Goal: Task Accomplishment & Management: Complete application form

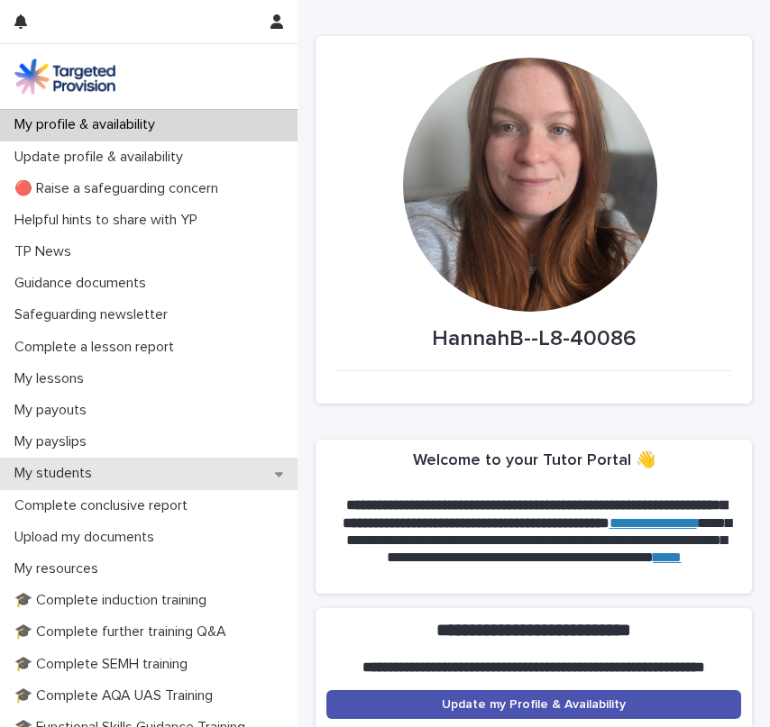
click at [114, 470] on div "My students" at bounding box center [148, 474] width 297 height 32
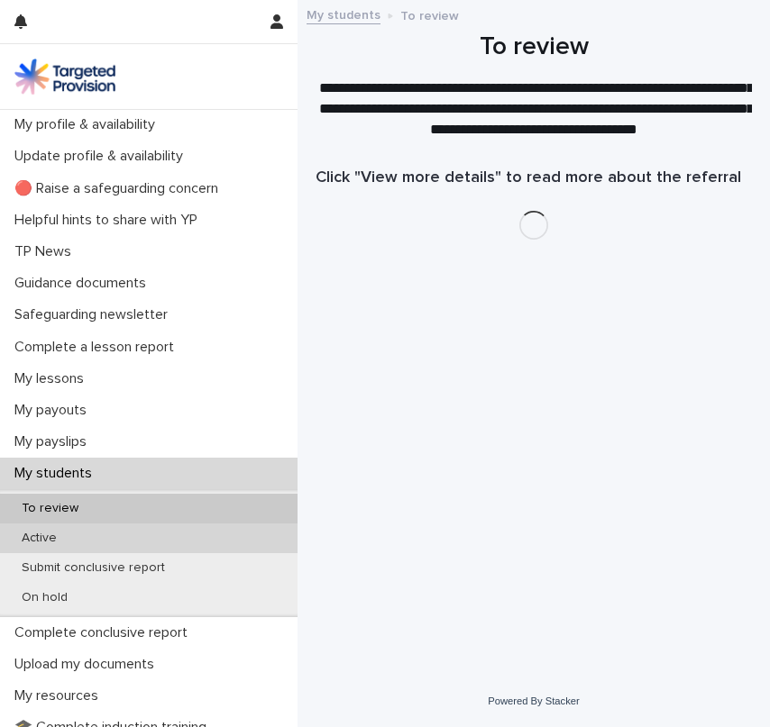
click at [76, 540] on div "Active" at bounding box center [148, 539] width 297 height 30
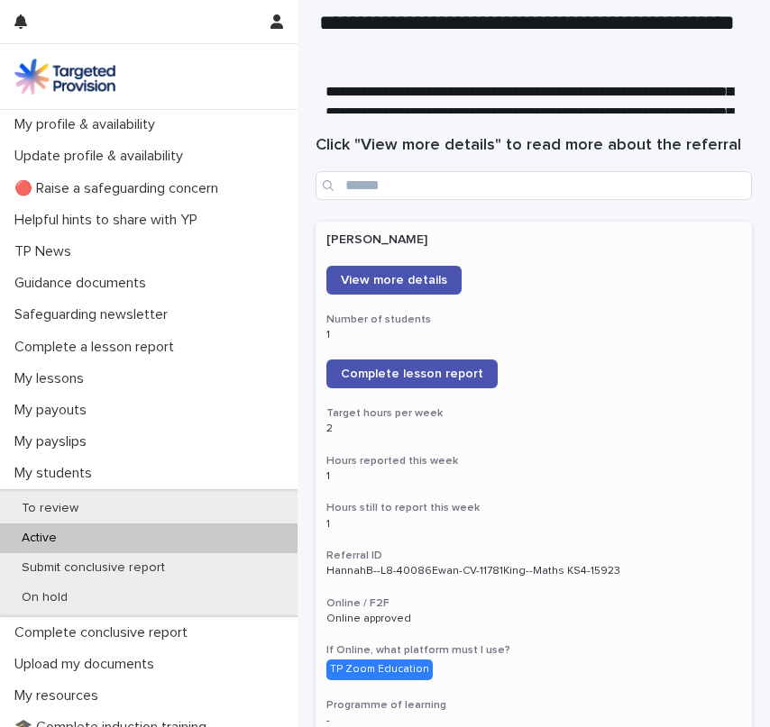
scroll to position [29, 0]
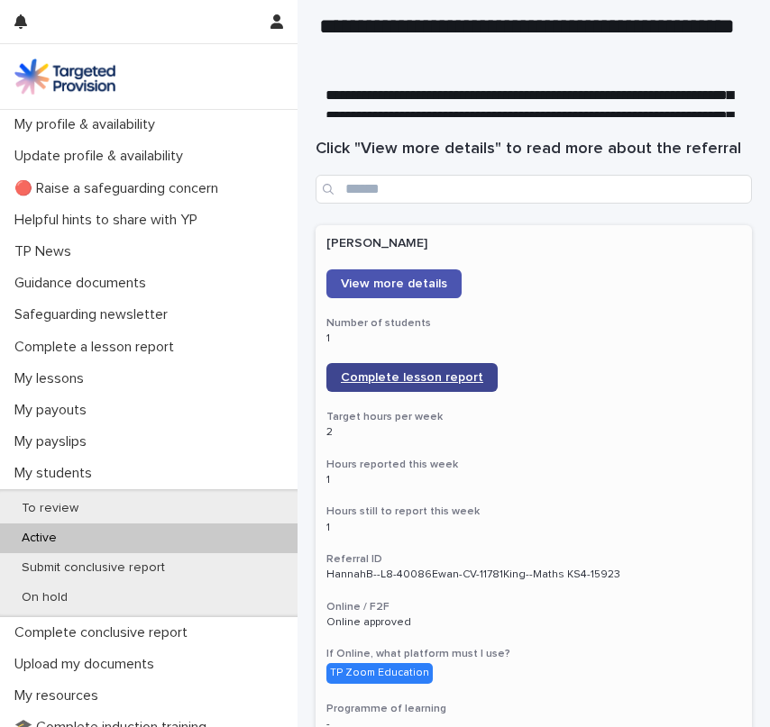
click at [412, 388] on link "Complete lesson report" at bounding box center [411, 377] width 171 height 29
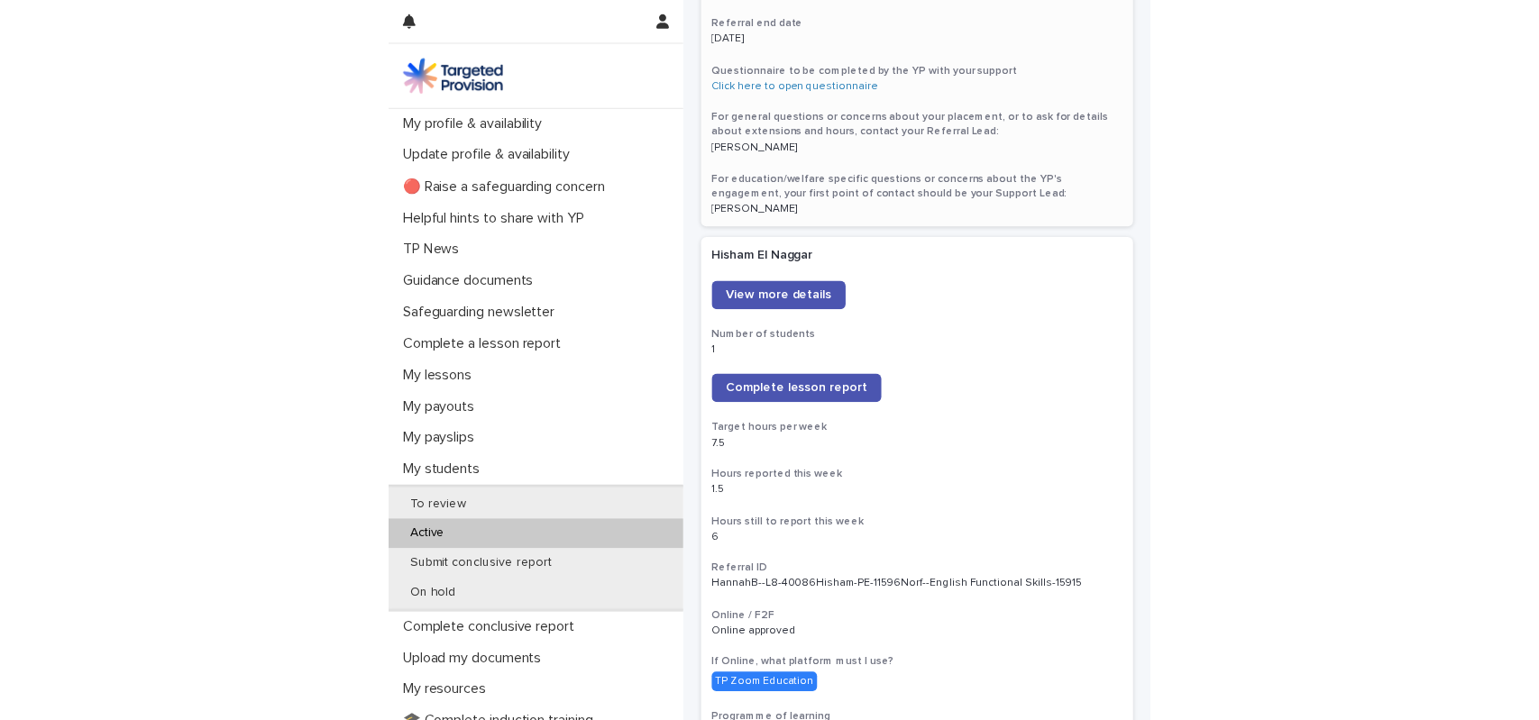
scroll to position [1114, 0]
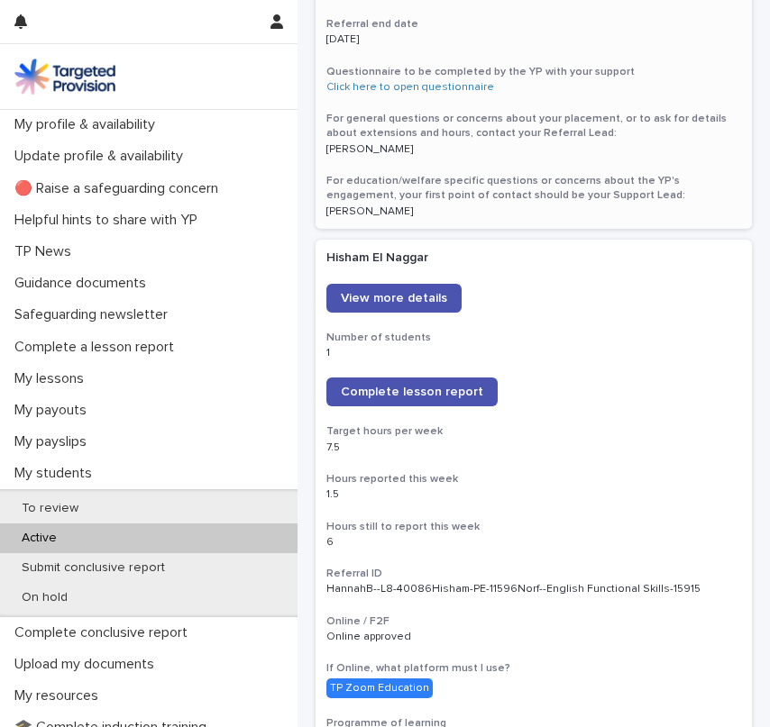
click at [441, 378] on link "Complete lesson report" at bounding box center [411, 392] width 171 height 29
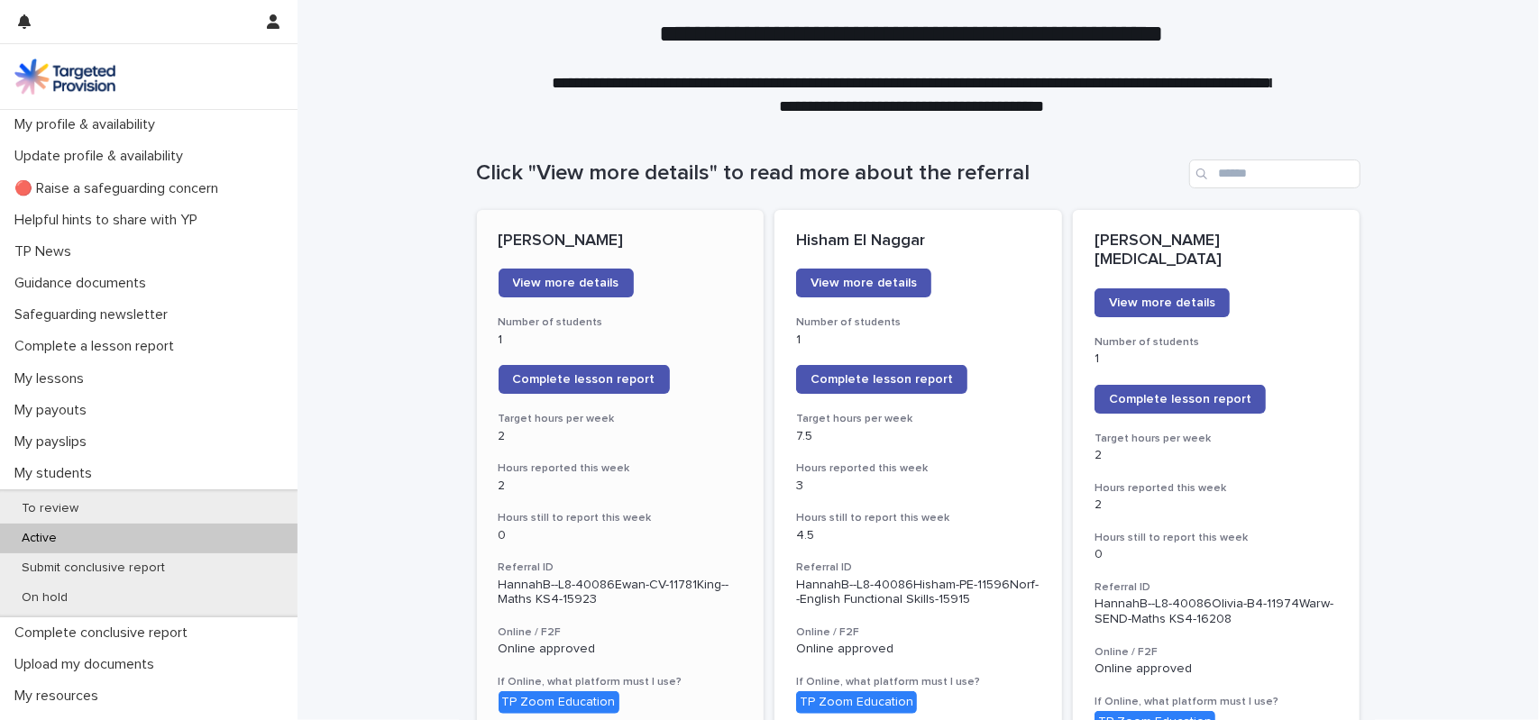
scroll to position [0, 0]
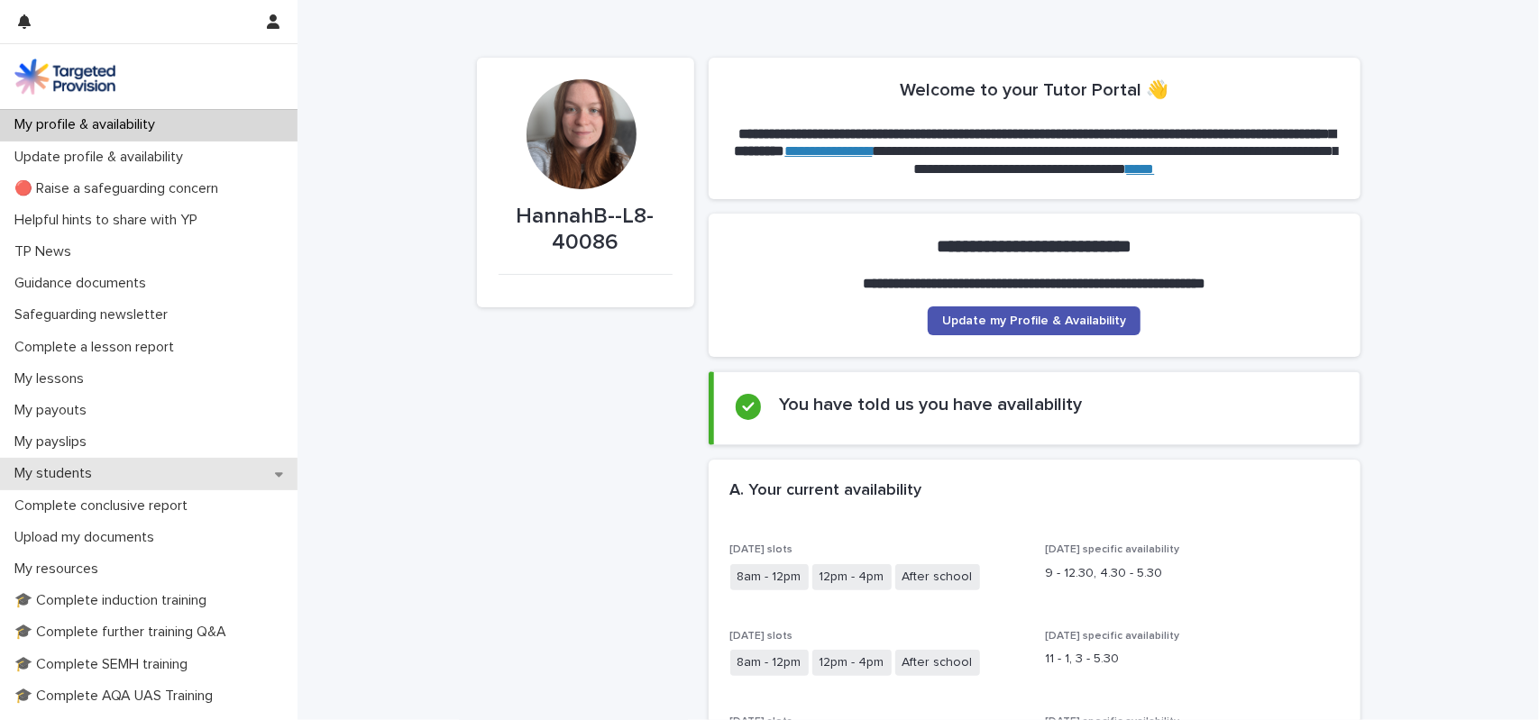
click at [133, 473] on div "My students" at bounding box center [148, 474] width 297 height 32
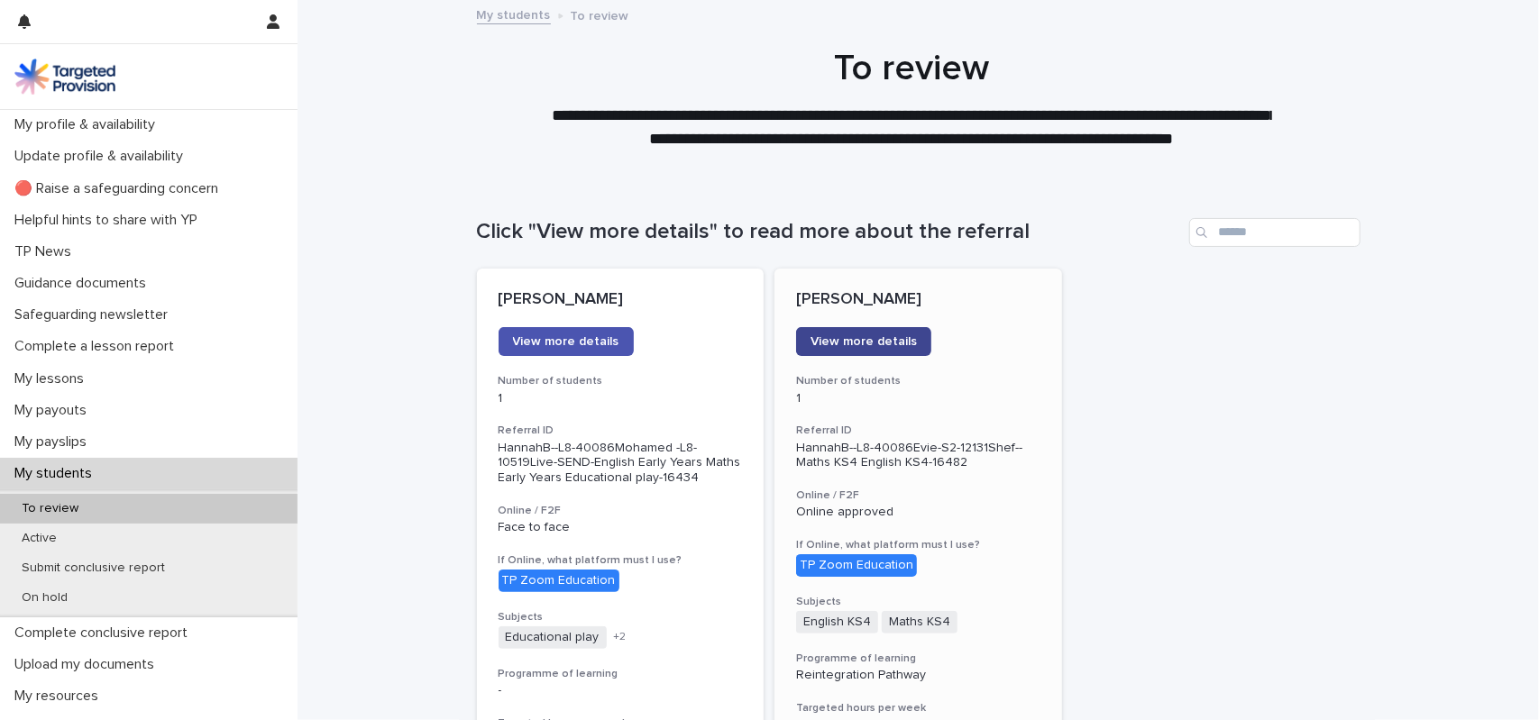
click at [876, 339] on span "View more details" at bounding box center [863, 341] width 106 height 13
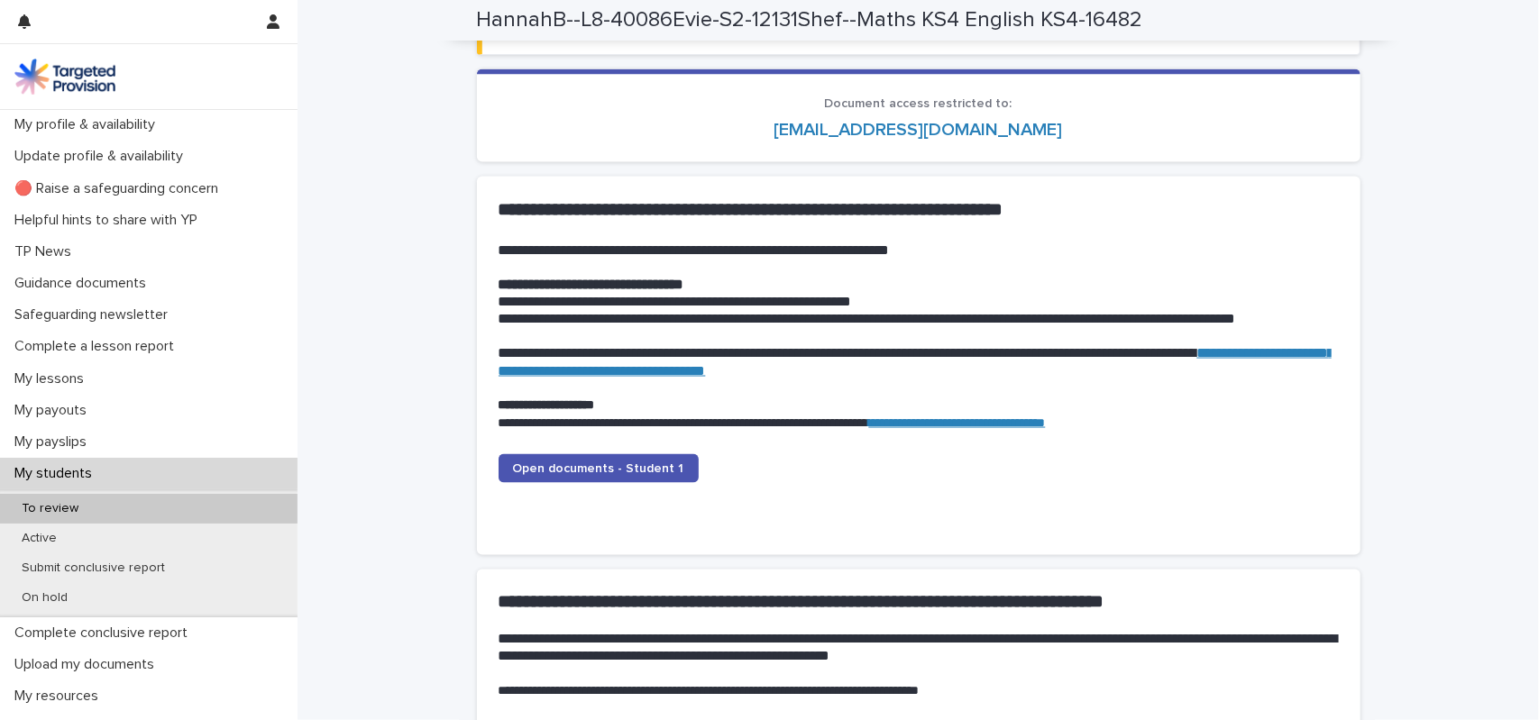
scroll to position [1765, 0]
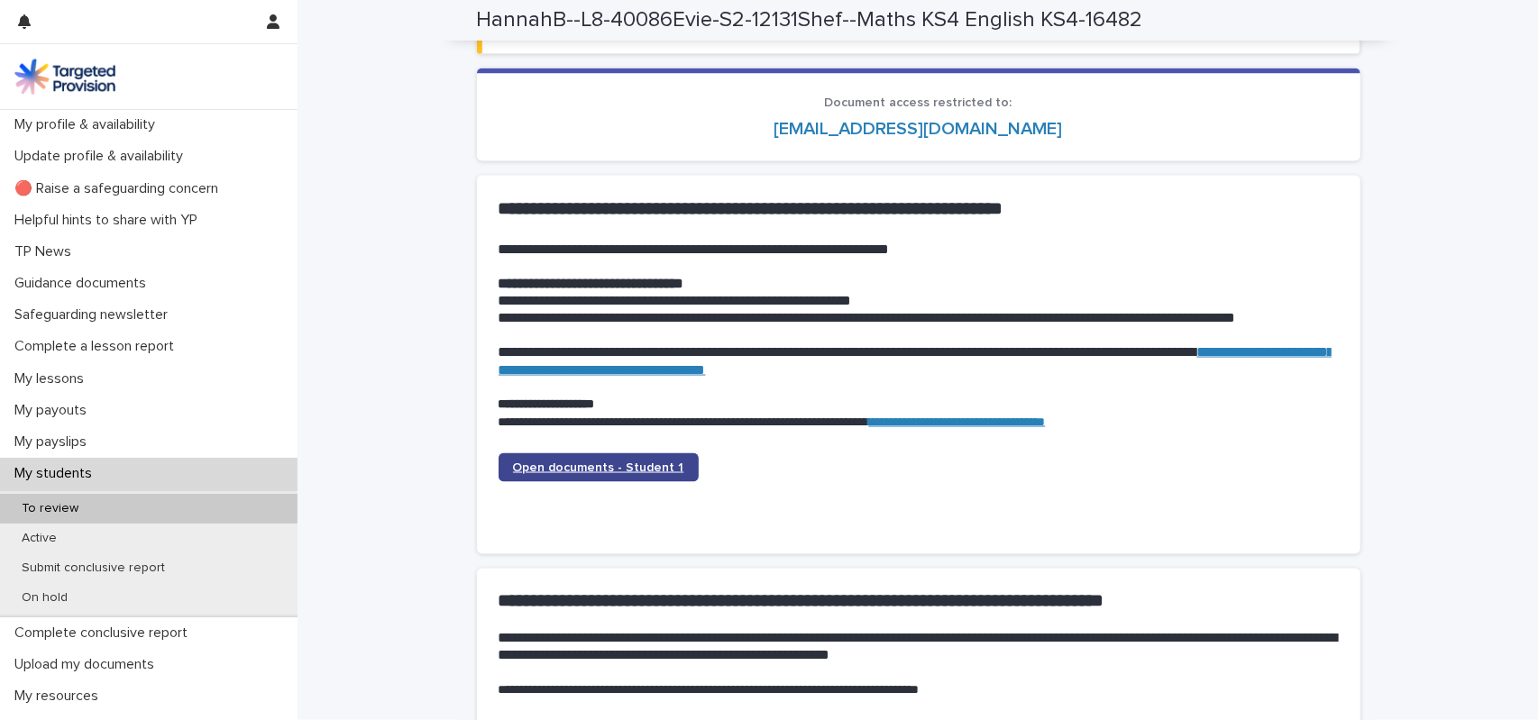
click at [636, 471] on span "Open documents - Student 1" at bounding box center [598, 468] width 171 height 13
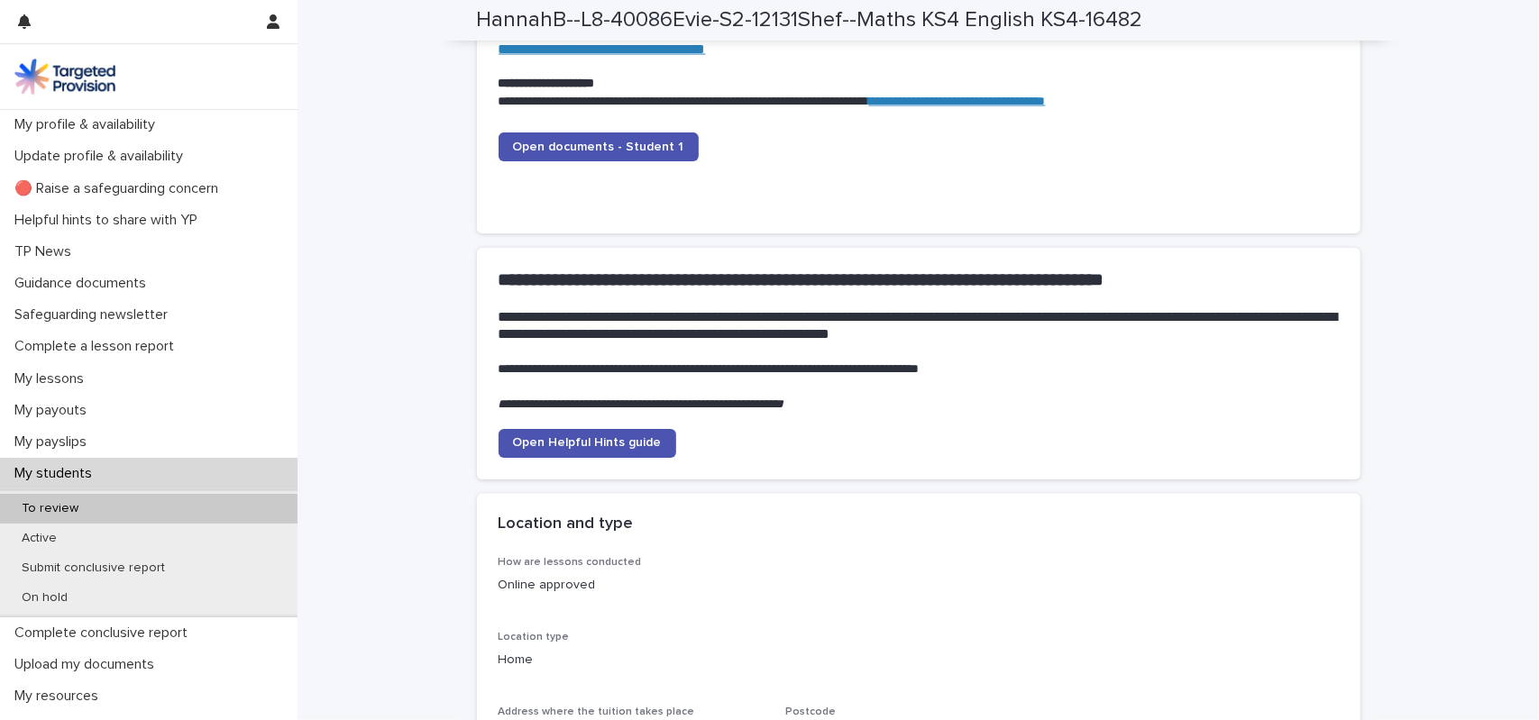
scroll to position [2087, 0]
click at [622, 147] on span "Open documents - Student 1" at bounding box center [598, 146] width 171 height 13
click at [168, 515] on div "To review" at bounding box center [148, 509] width 297 height 30
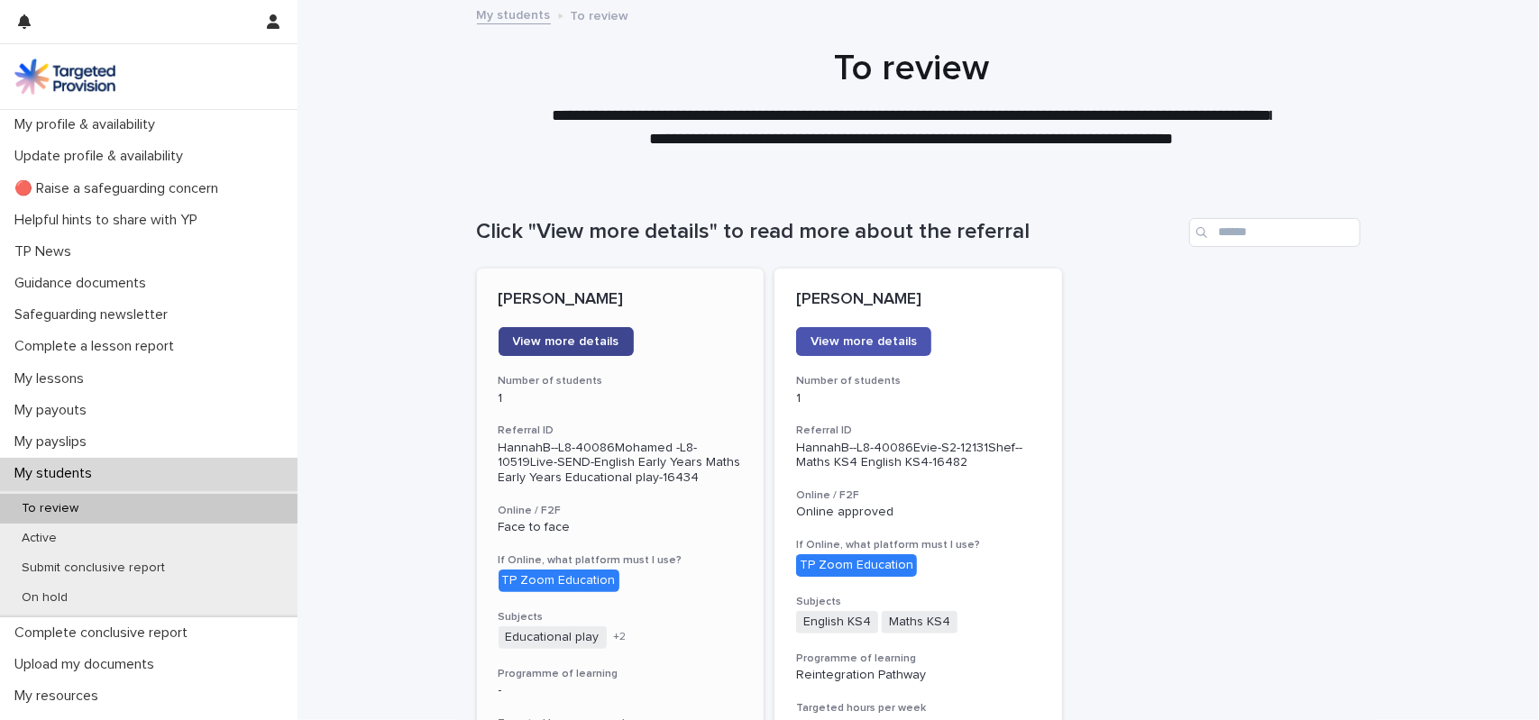
click at [564, 349] on link "View more details" at bounding box center [566, 341] width 135 height 29
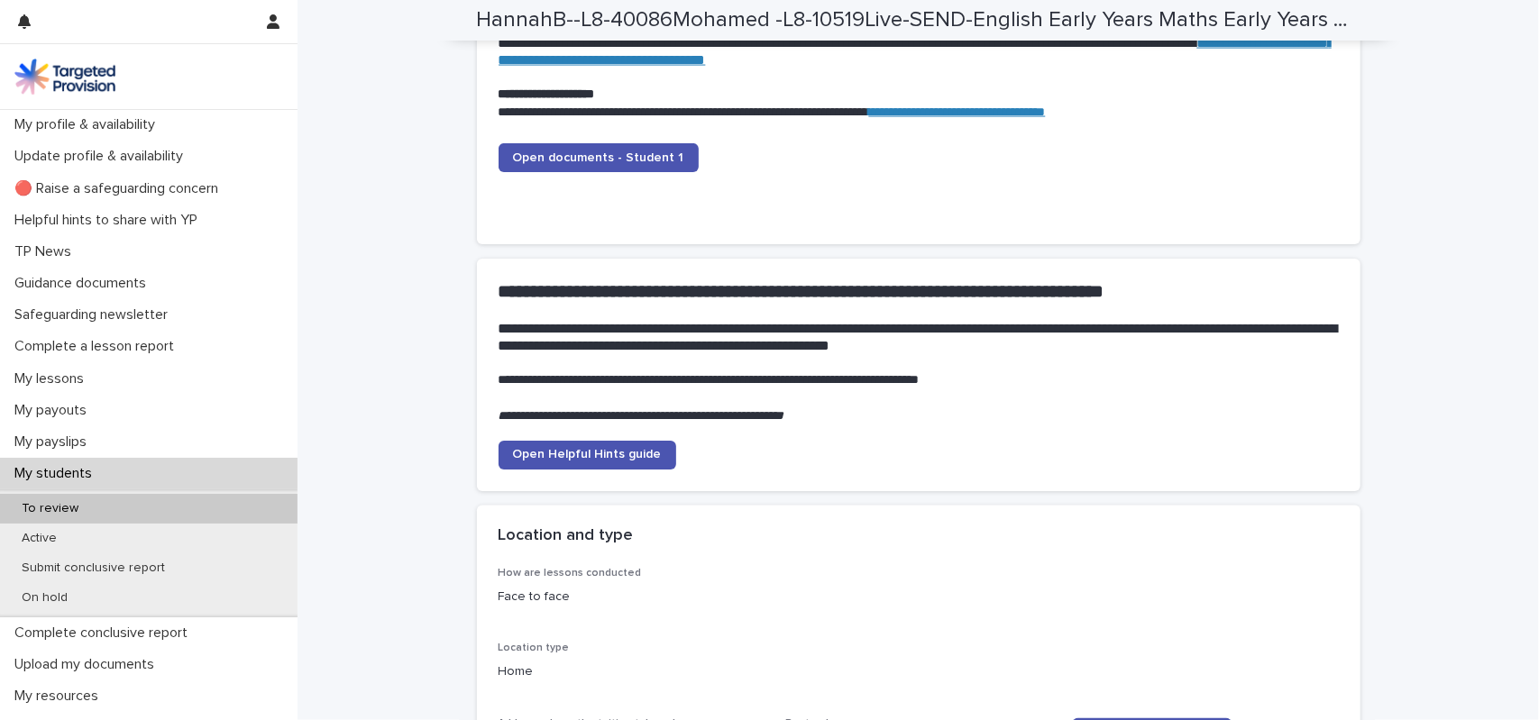
scroll to position [1946, 0]
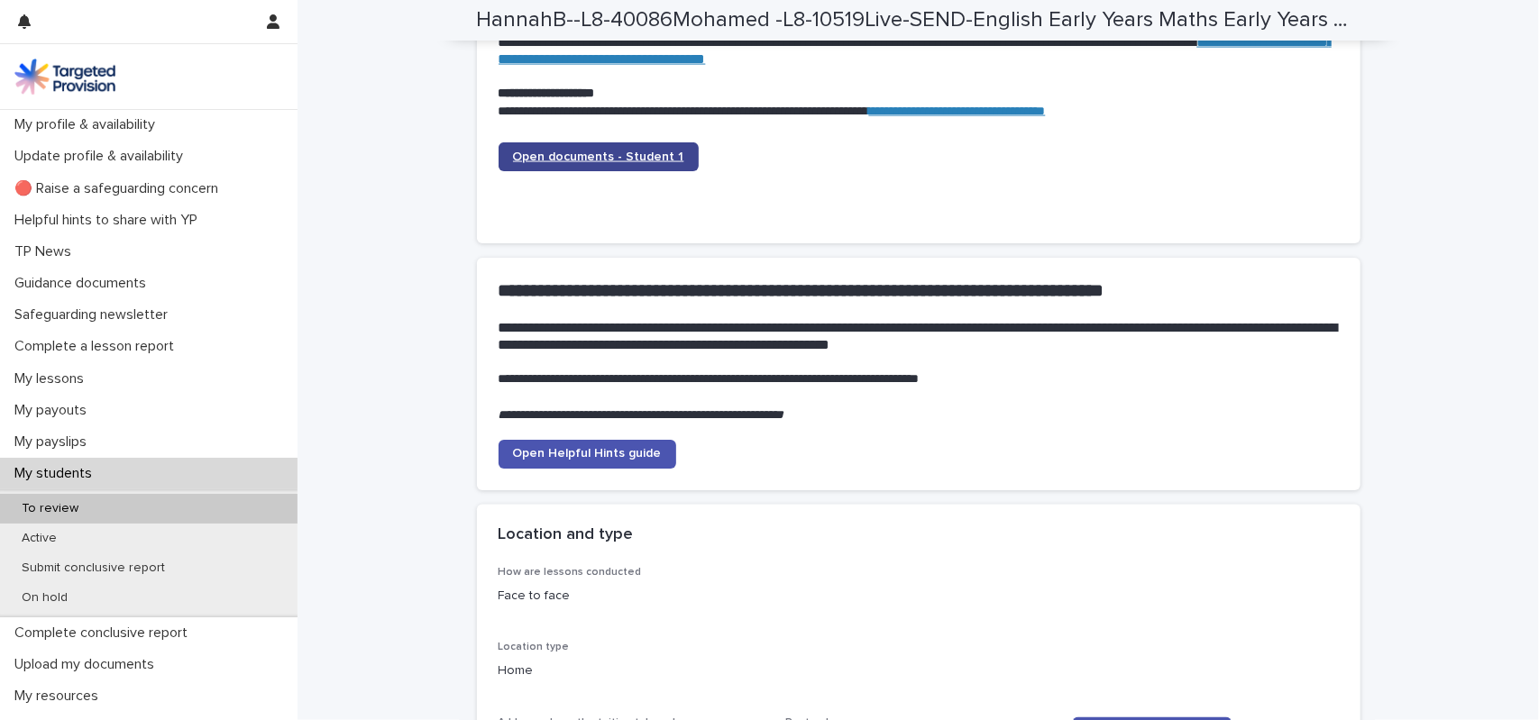
click at [607, 154] on span "Open documents - Student 1" at bounding box center [598, 157] width 171 height 13
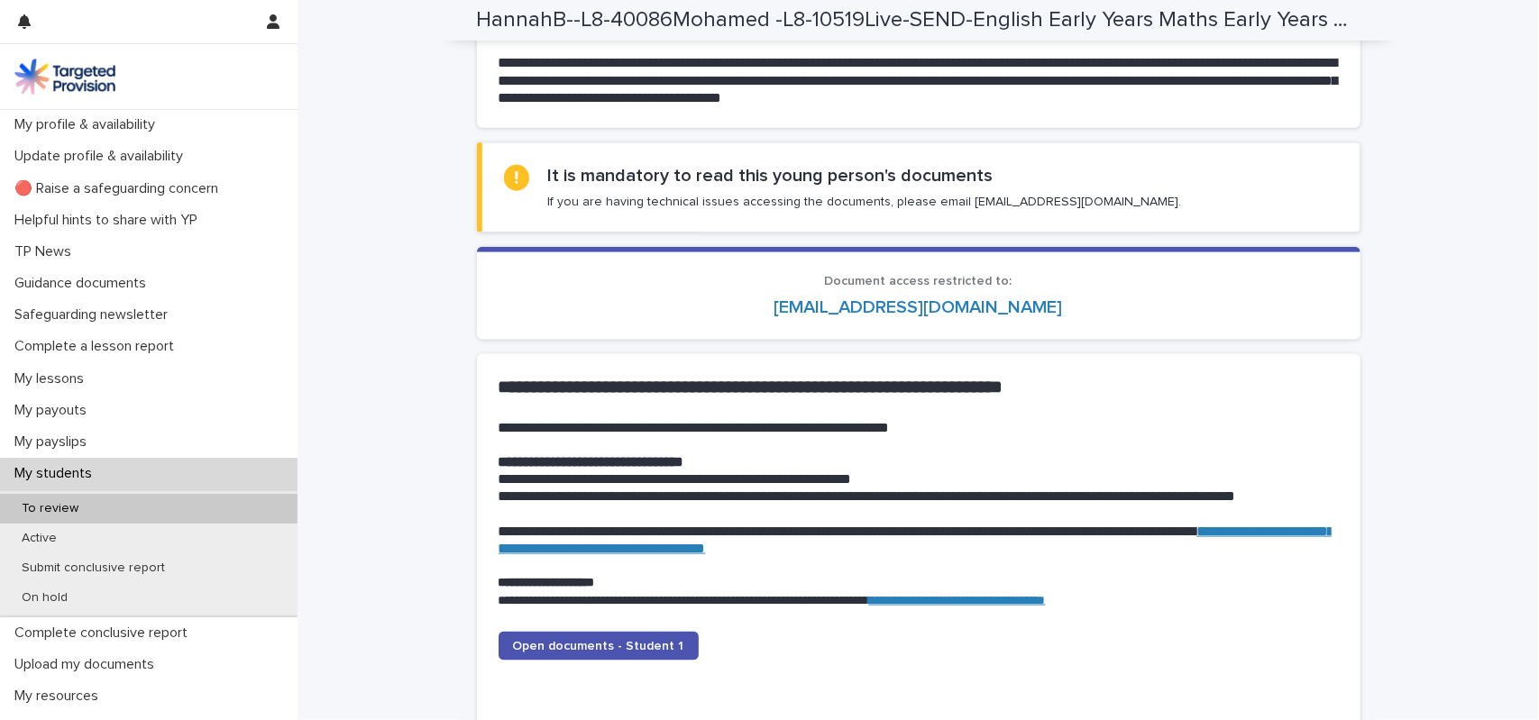
scroll to position [1449, 0]
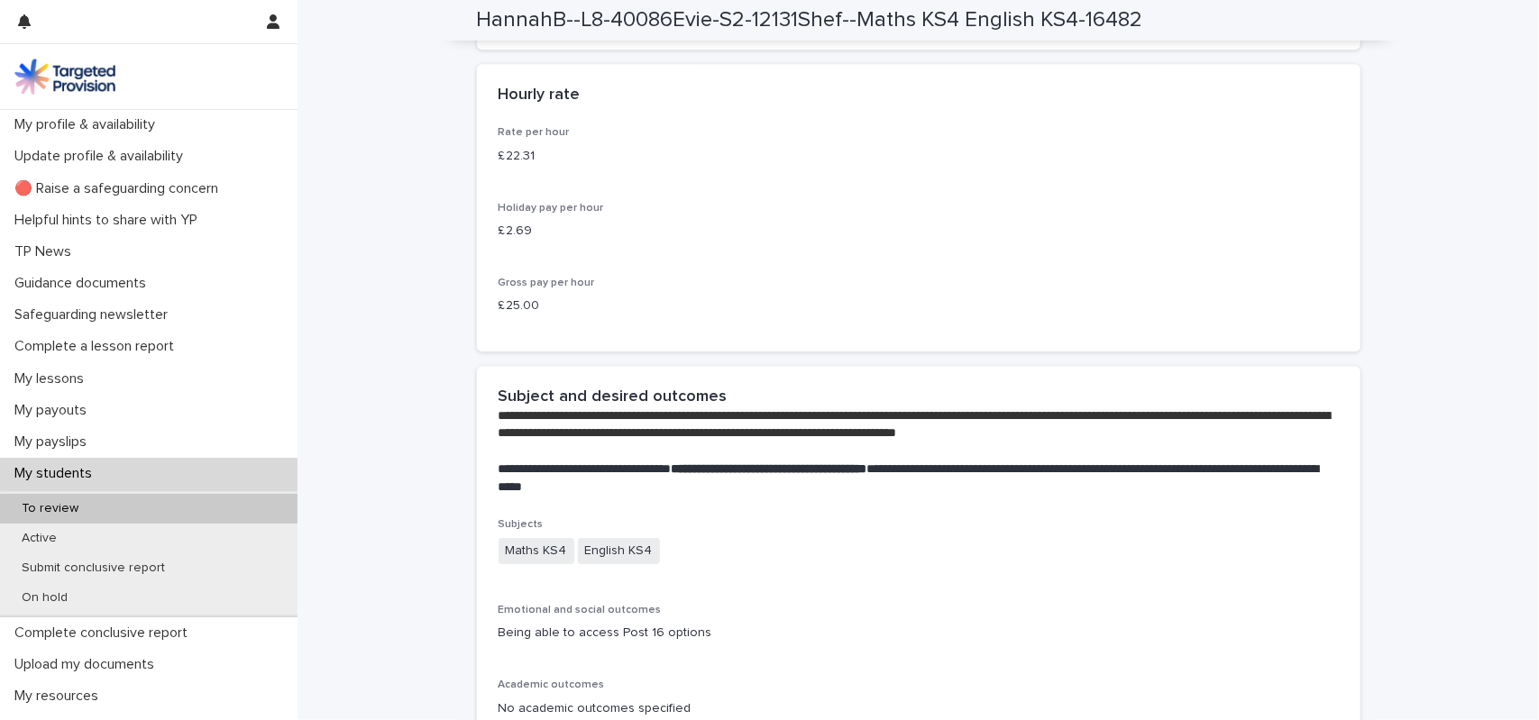
scroll to position [3550, 0]
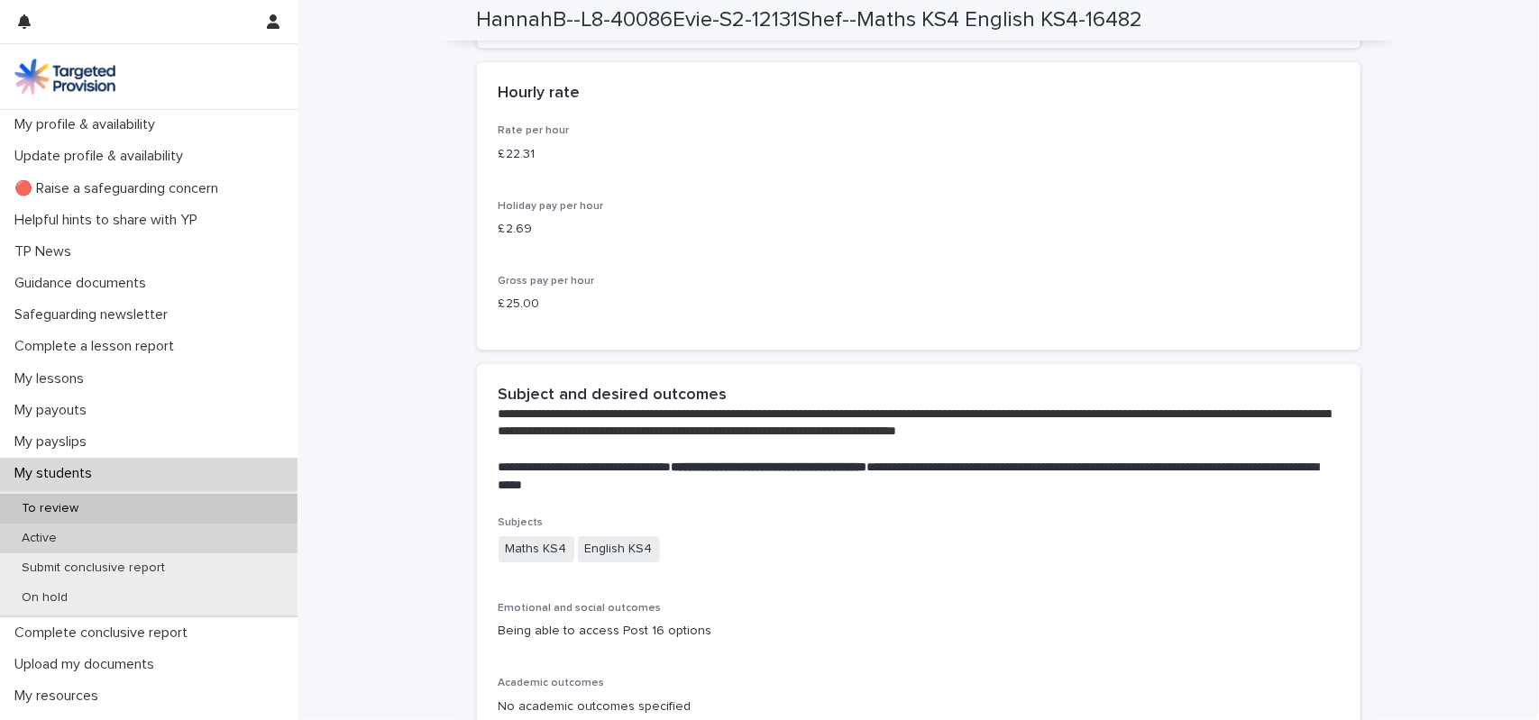
click at [47, 540] on p "Active" at bounding box center [39, 538] width 64 height 15
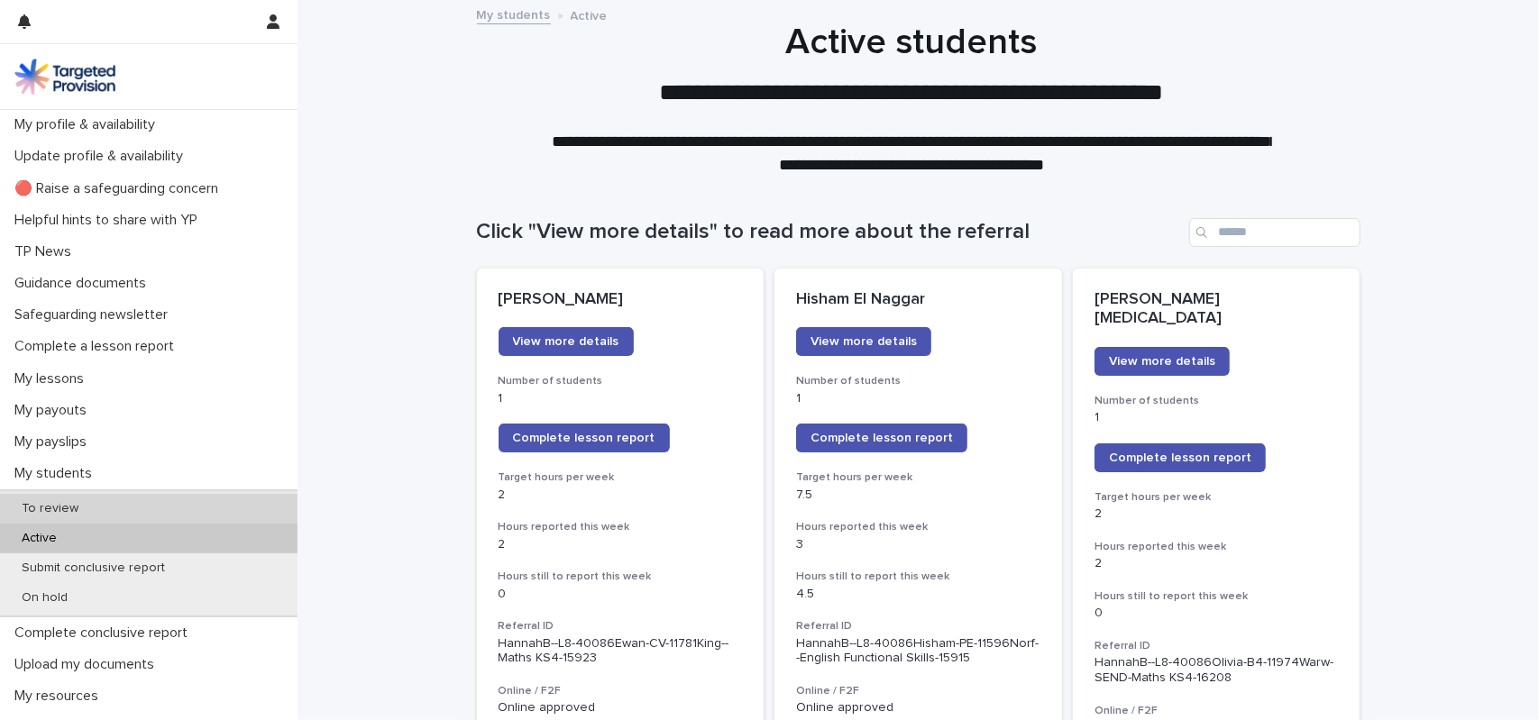
click at [141, 520] on div "To review" at bounding box center [148, 509] width 297 height 30
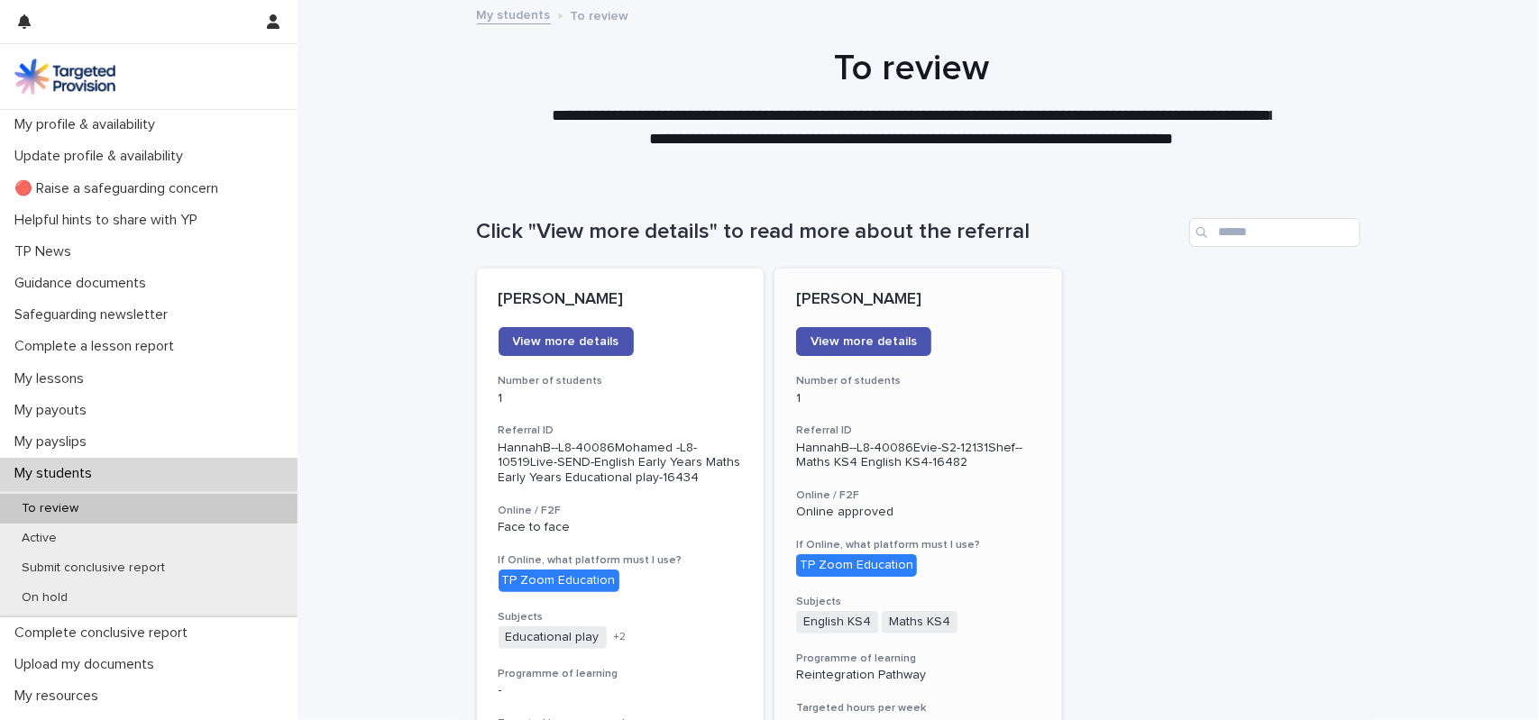
click at [946, 444] on p "HannahB--L8-40086Evie-S2-12131Shef--Maths KS4 English KS4-16482" at bounding box center [918, 456] width 244 height 31
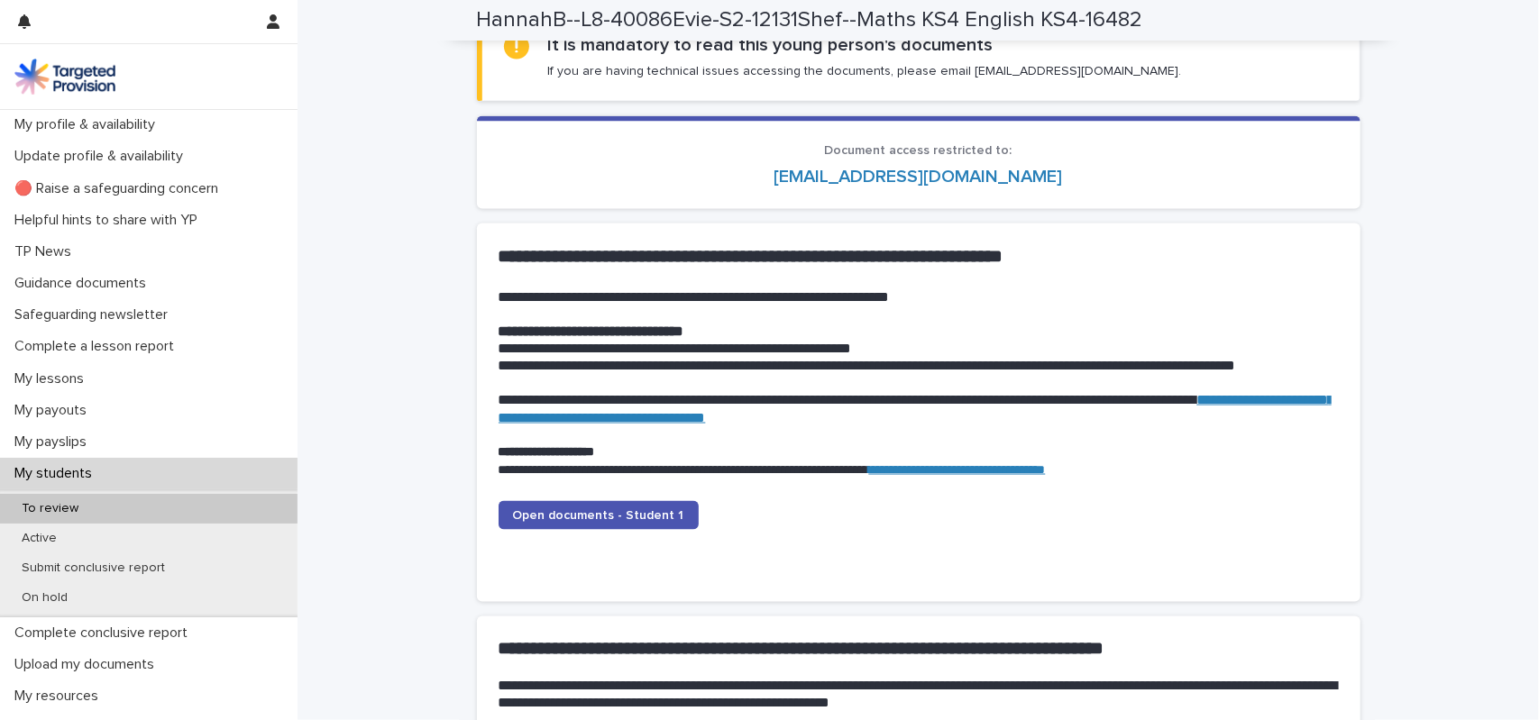
scroll to position [1718, 0]
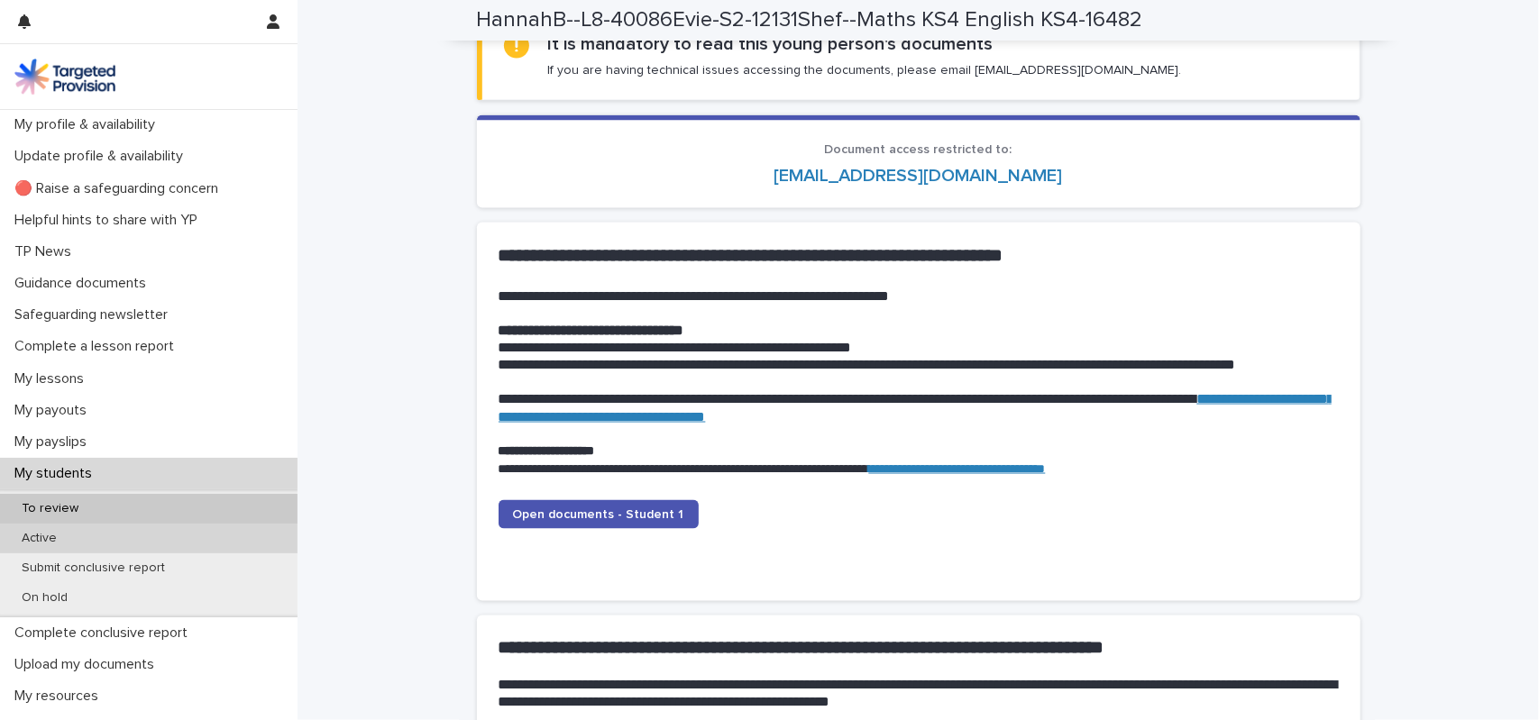
click at [70, 535] on div "Active" at bounding box center [148, 539] width 297 height 30
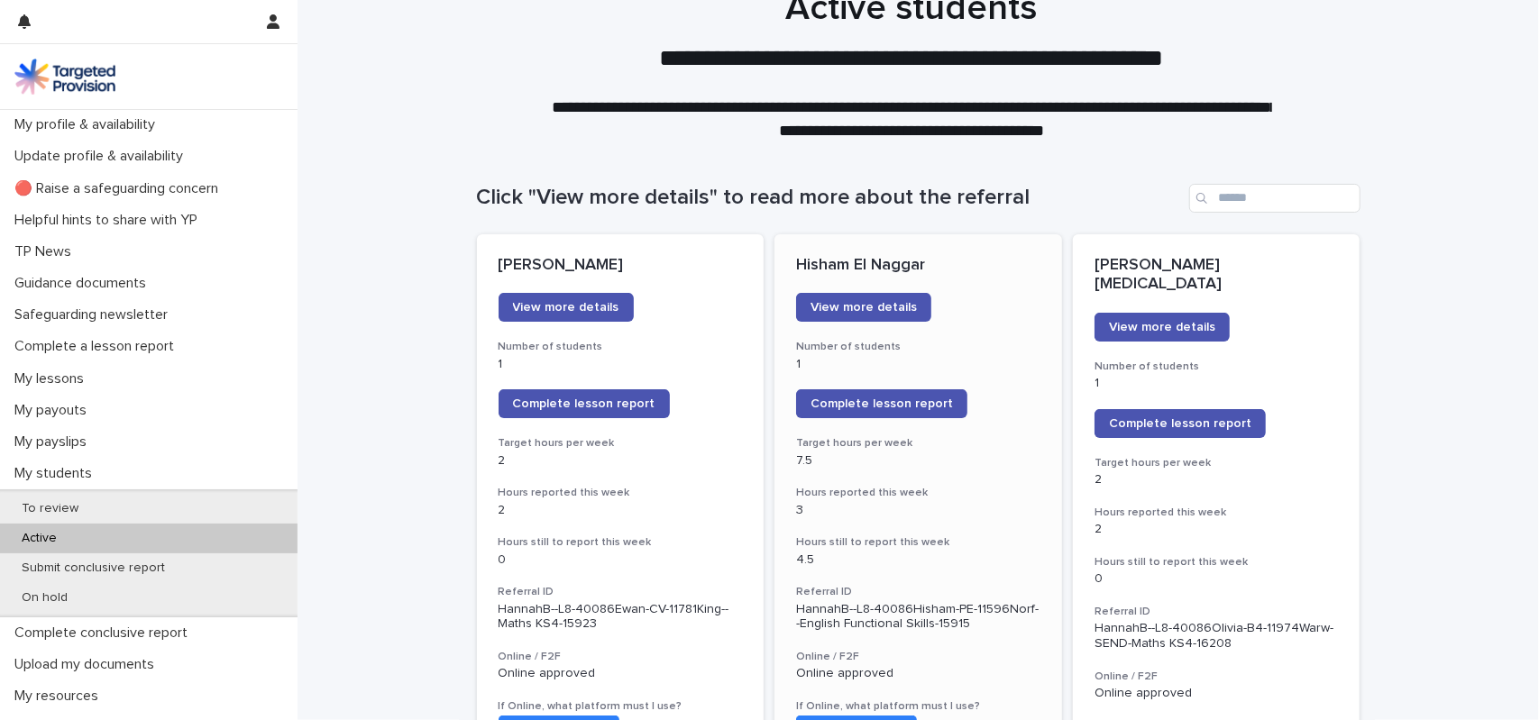
scroll to position [36, 0]
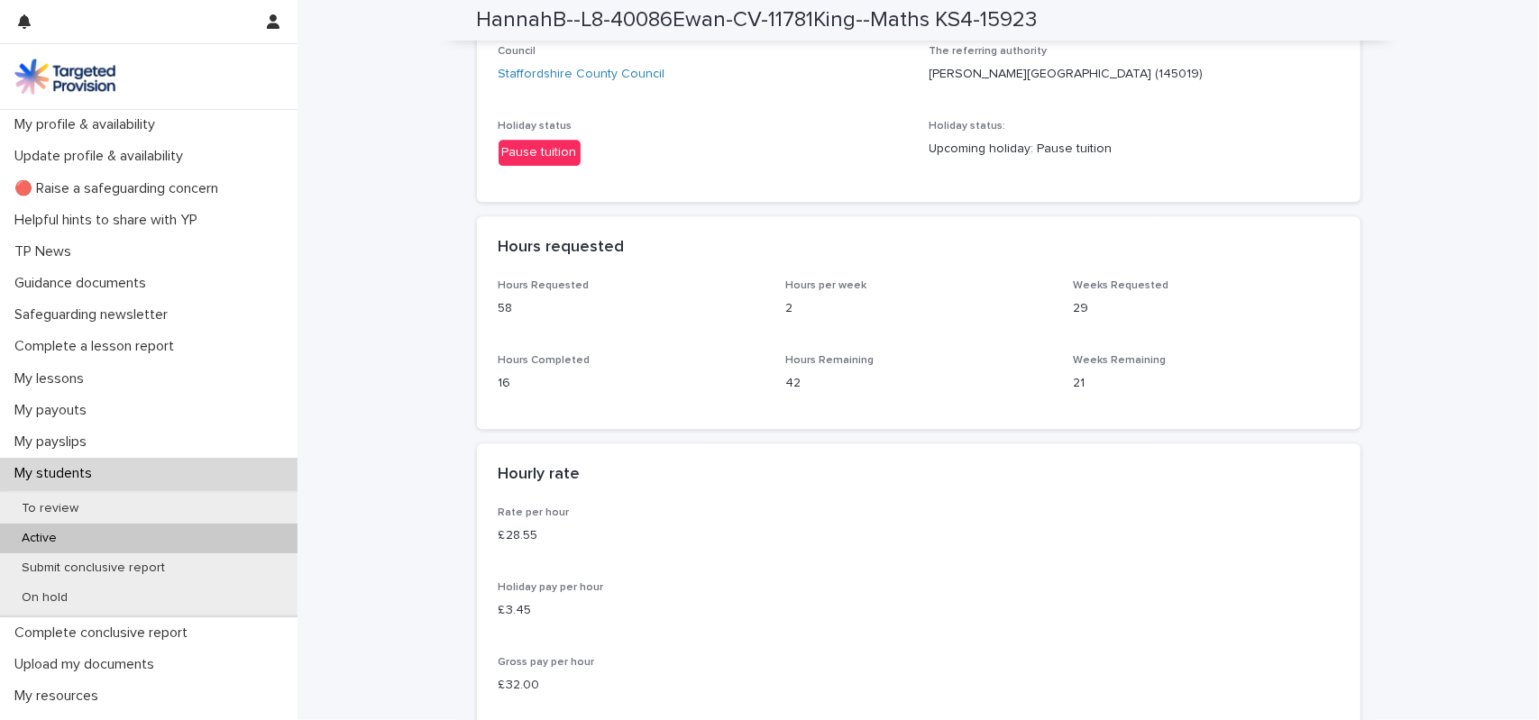
scroll to position [3288, 0]
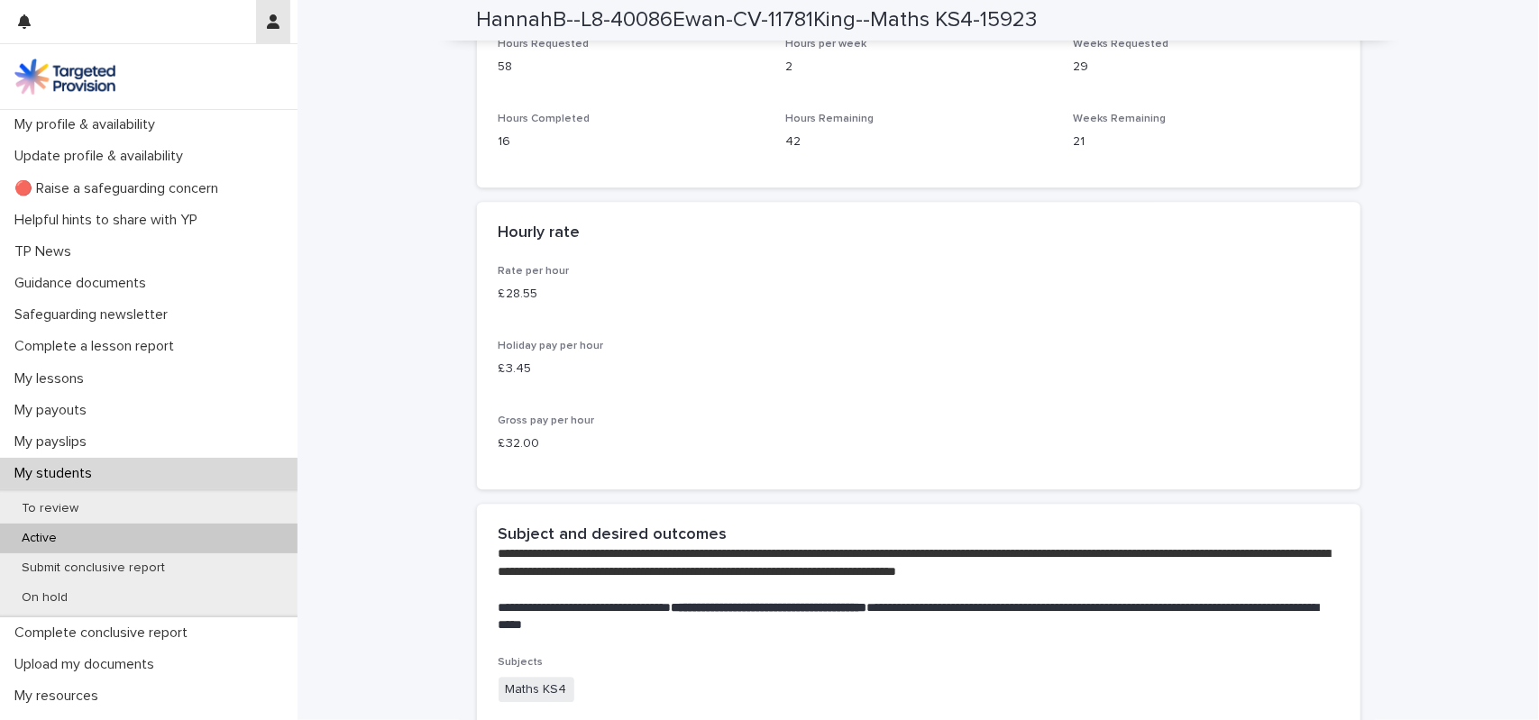
click at [283, 30] on button "button" at bounding box center [273, 21] width 34 height 43
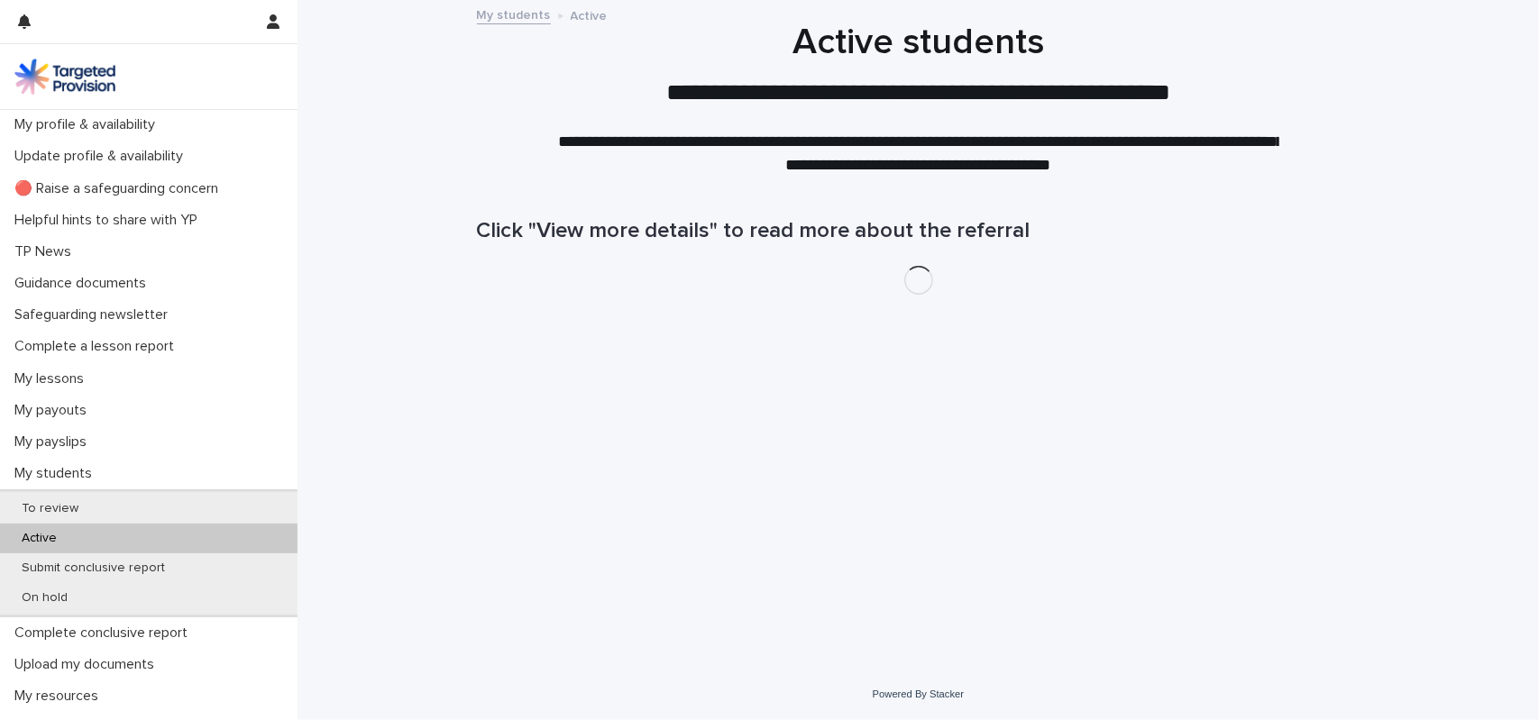
click at [428, 133] on div "**********" at bounding box center [917, 99] width 1241 height 156
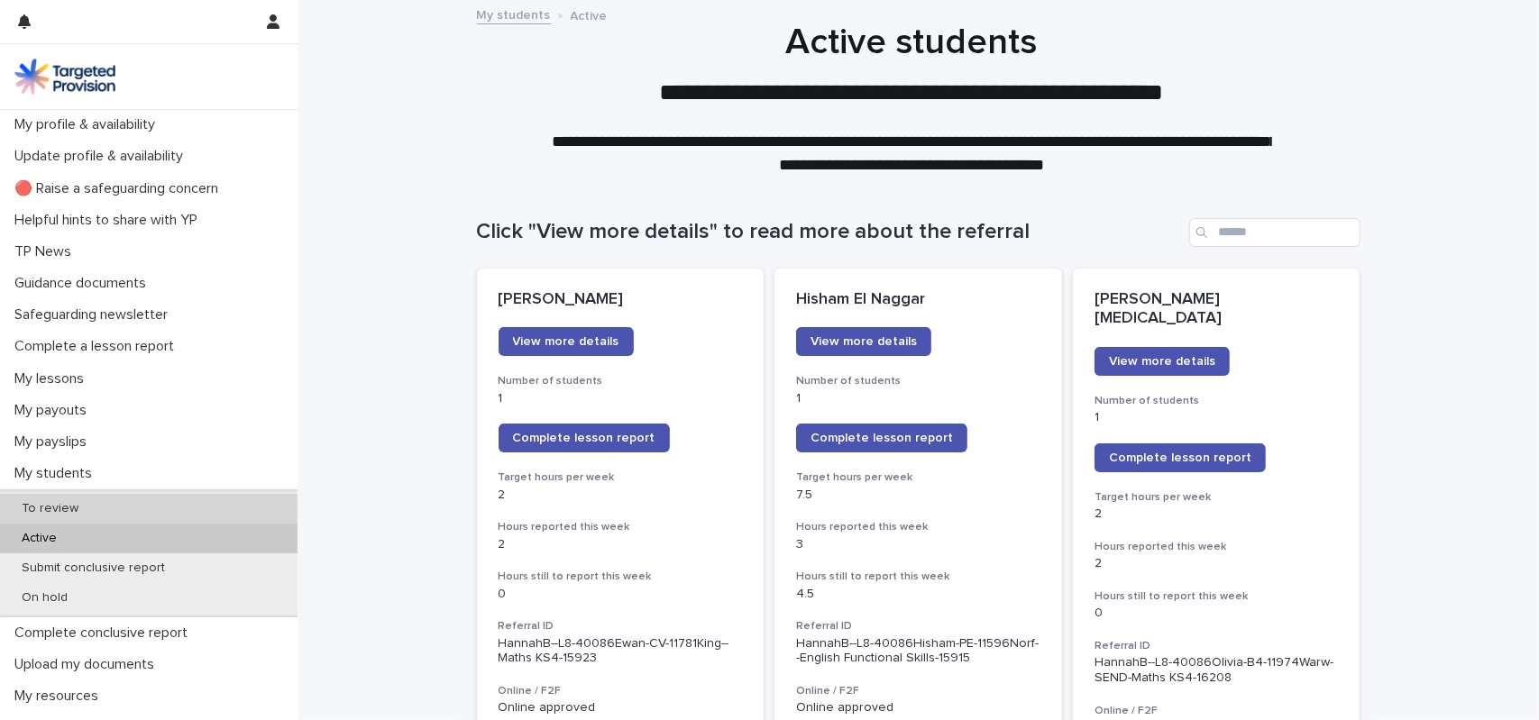
click at [245, 511] on div "To review" at bounding box center [148, 509] width 297 height 30
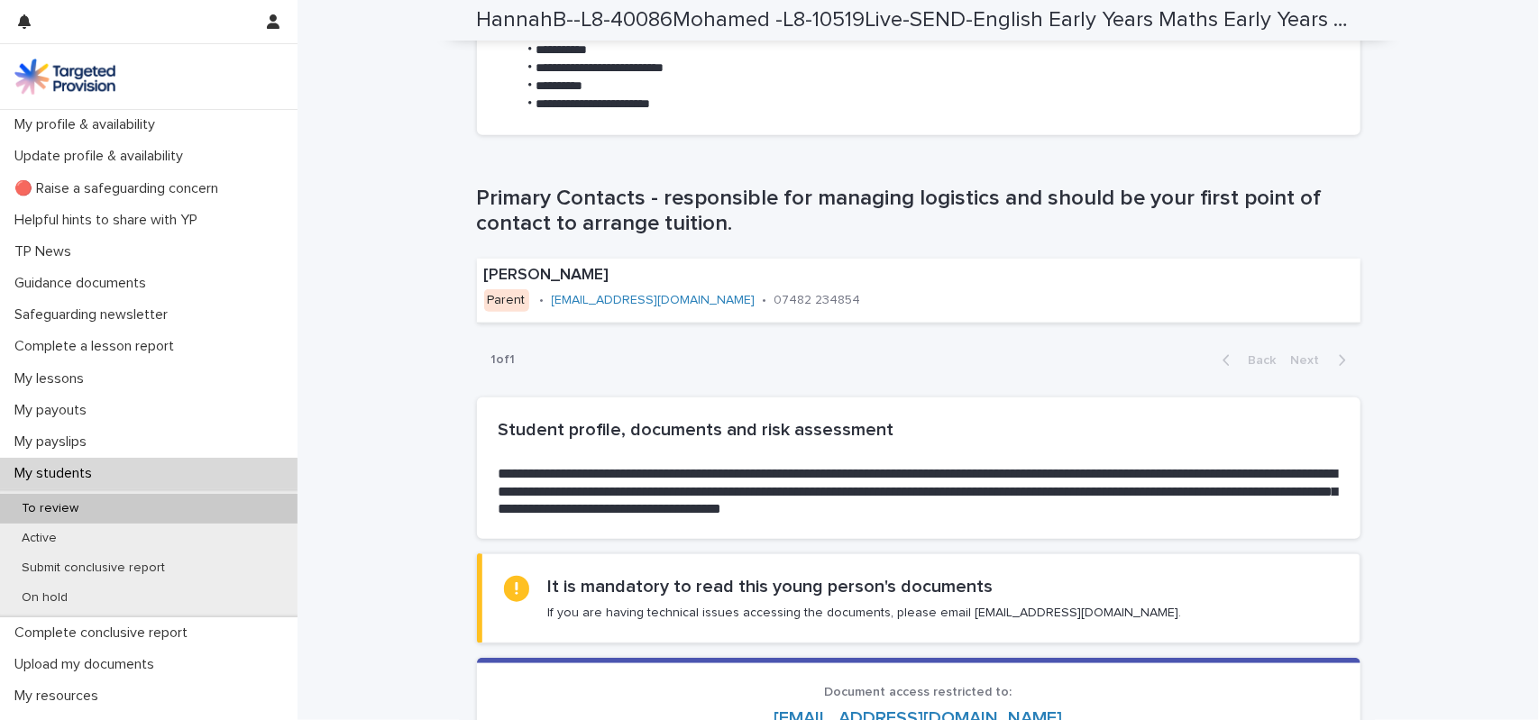
scroll to position [1045, 0]
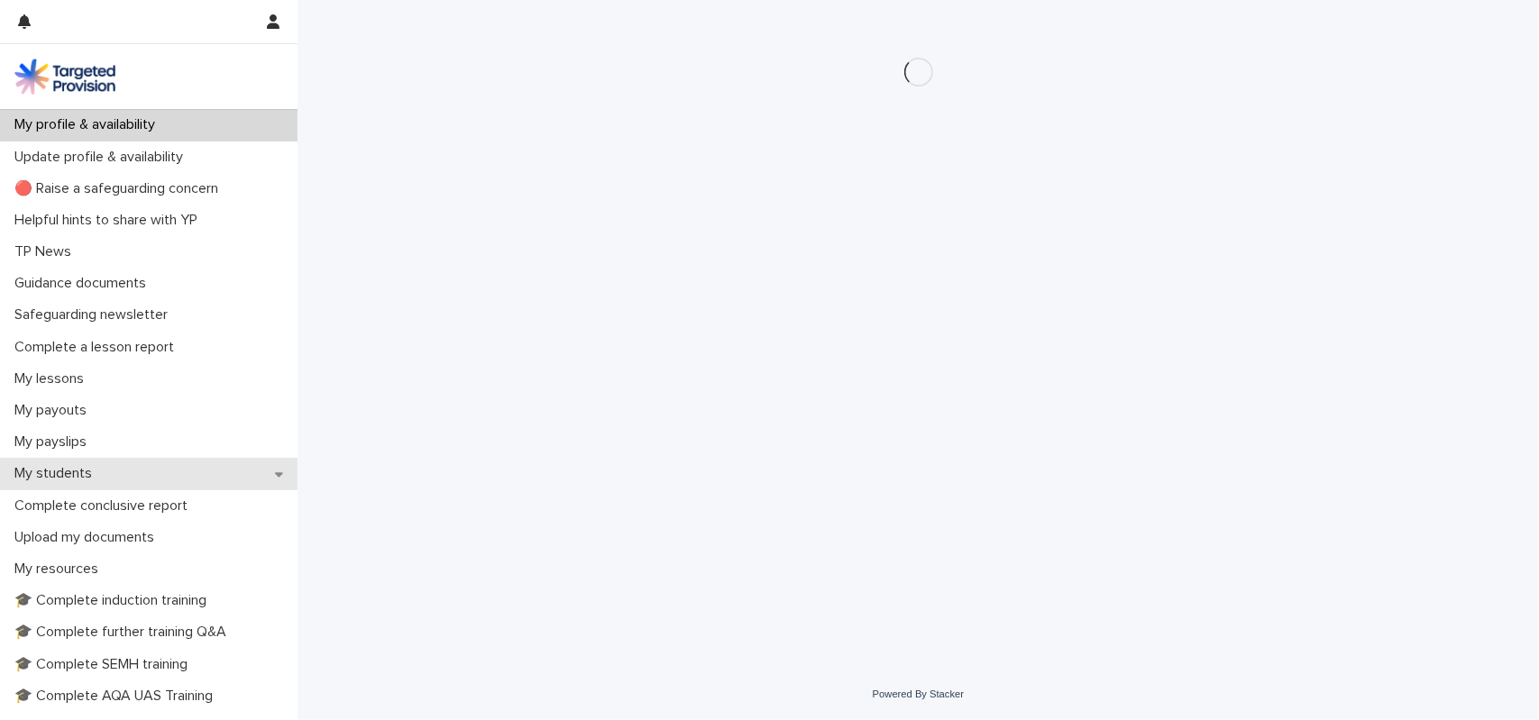
click at [133, 462] on div "My students" at bounding box center [148, 474] width 297 height 32
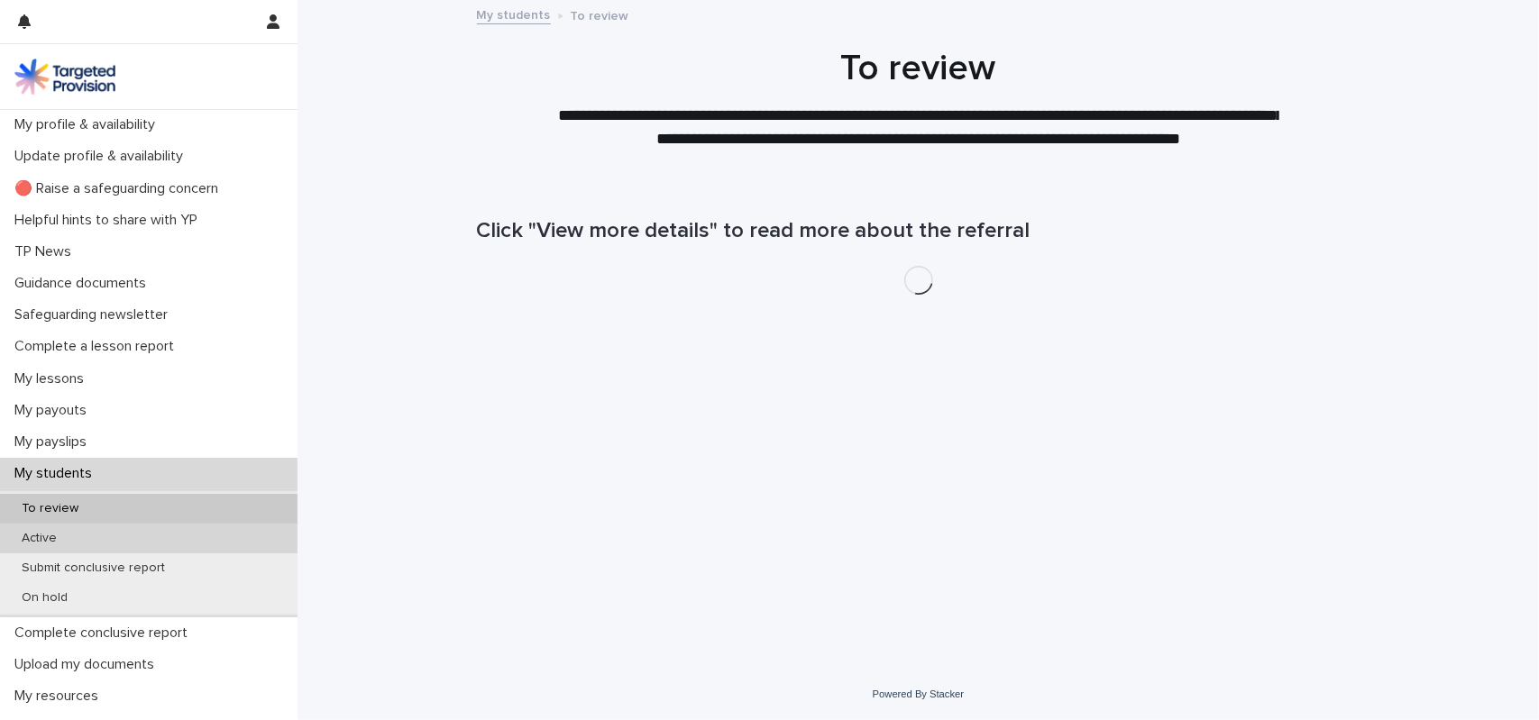
click at [107, 551] on div "Active" at bounding box center [148, 539] width 297 height 30
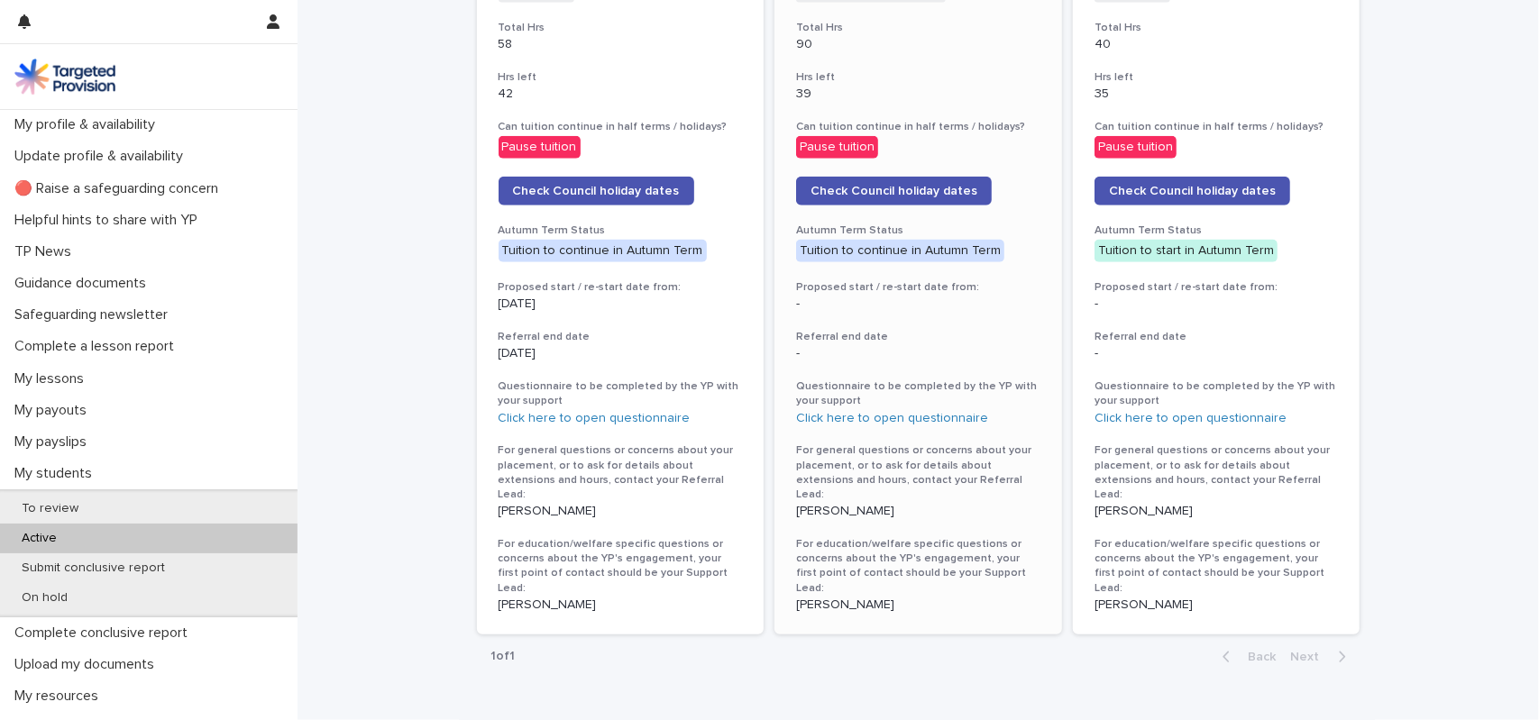
scroll to position [877, 0]
click at [874, 503] on p "[PERSON_NAME]" at bounding box center [918, 510] width 244 height 15
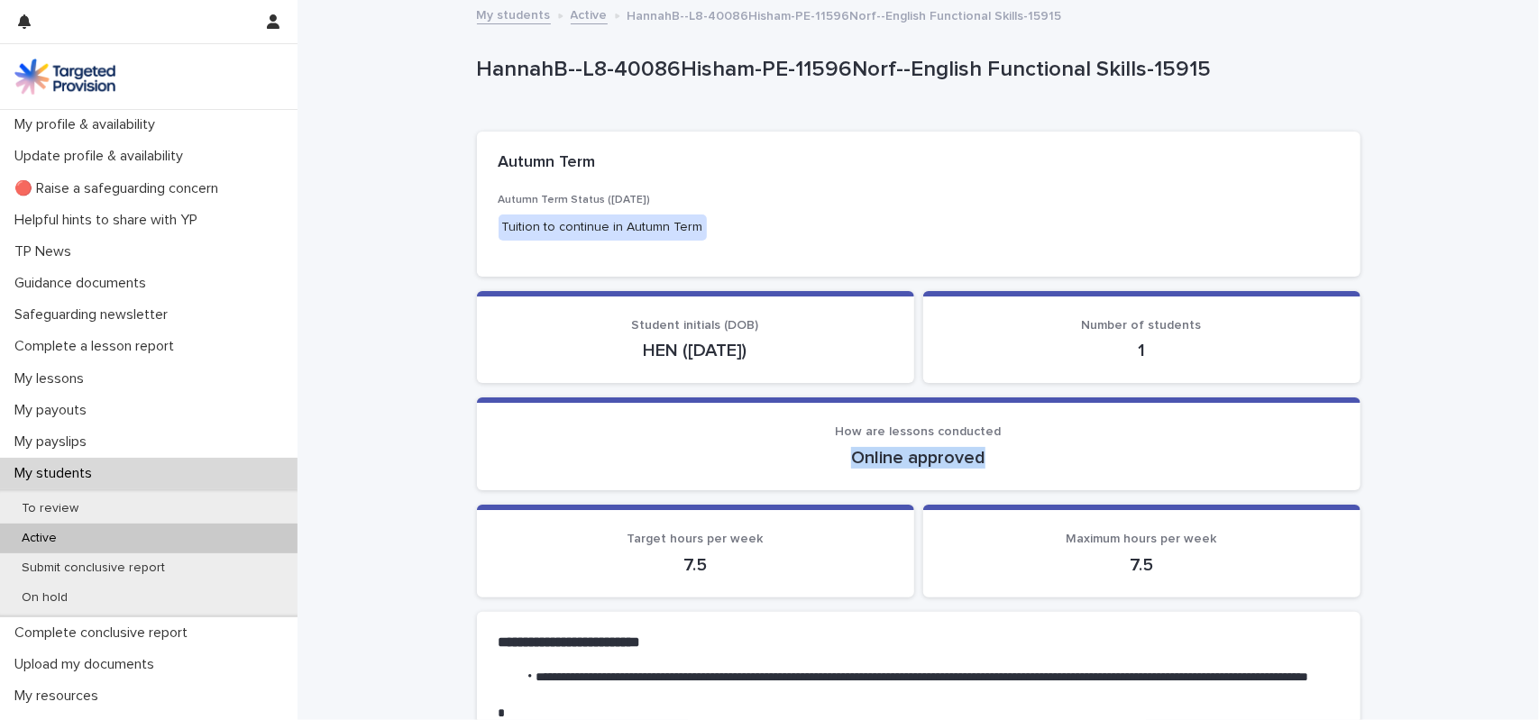
drag, startPoint x: 847, startPoint y: 459, endPoint x: 985, endPoint y: 447, distance: 138.4
click at [985, 447] on p "Online approved" at bounding box center [919, 458] width 840 height 22
click at [932, 461] on p "Online approved" at bounding box center [919, 458] width 840 height 22
drag, startPoint x: 977, startPoint y: 455, endPoint x: 841, endPoint y: 459, distance: 136.2
click at [841, 459] on p "Online approved" at bounding box center [919, 458] width 840 height 22
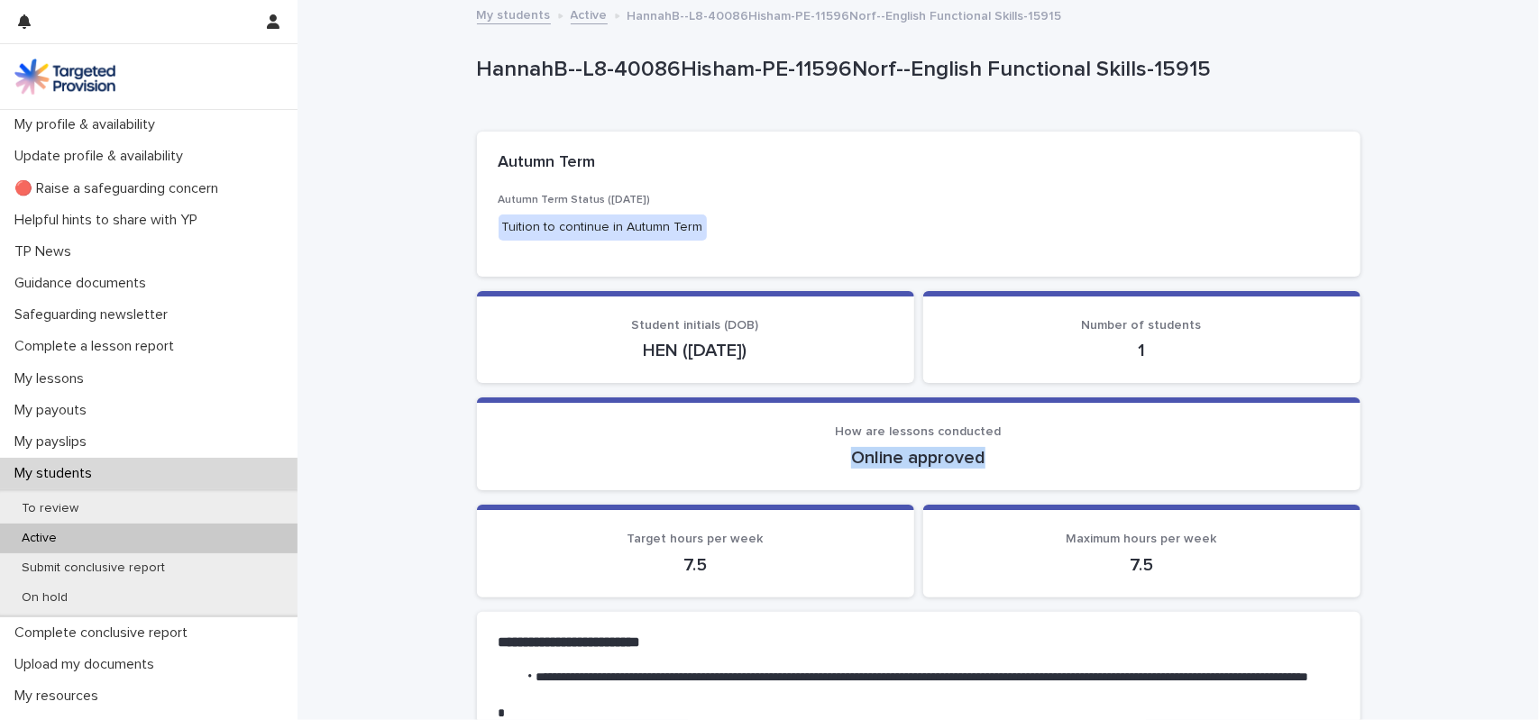
click at [914, 465] on p "Online approved" at bounding box center [919, 458] width 840 height 22
